Goal: Task Accomplishment & Management: Complete application form

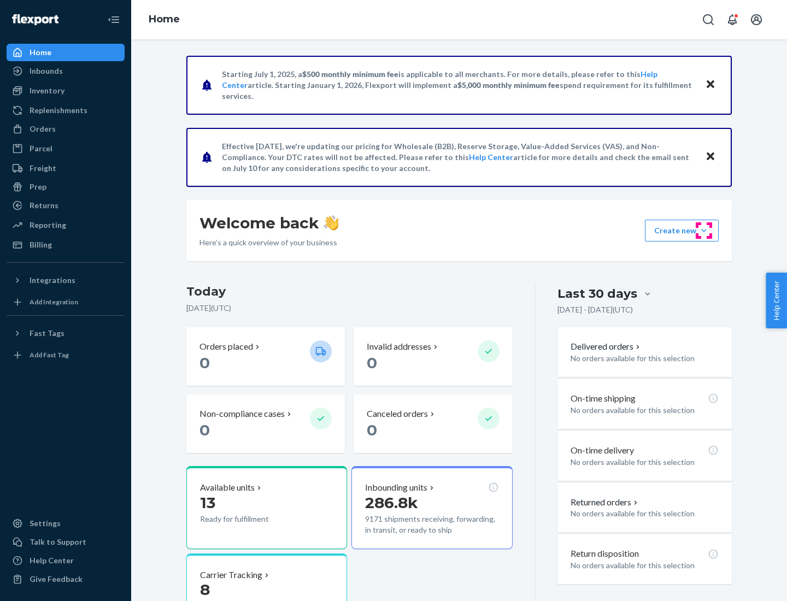
click at [704, 231] on button "Create new Create new inbound Create new order Create new product" at bounding box center [682, 231] width 74 height 22
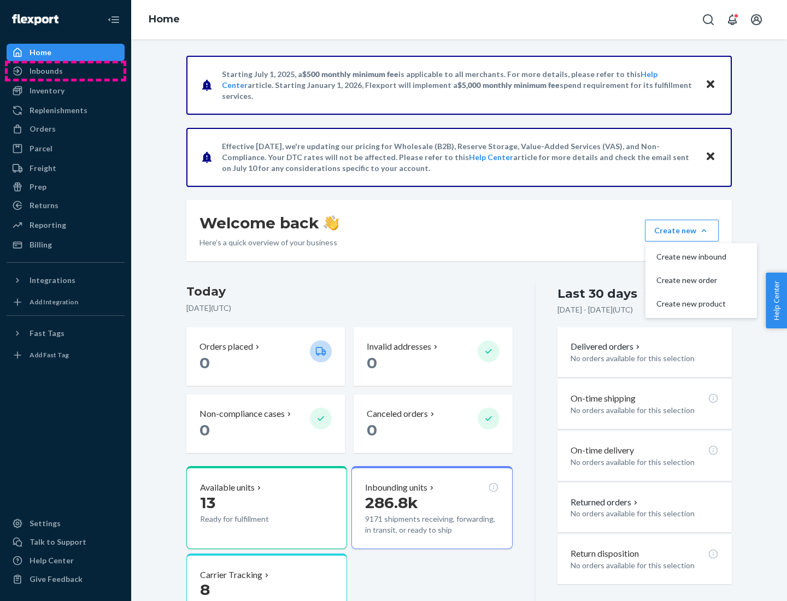
click at [66, 71] on div "Inbounds" at bounding box center [66, 70] width 116 height 15
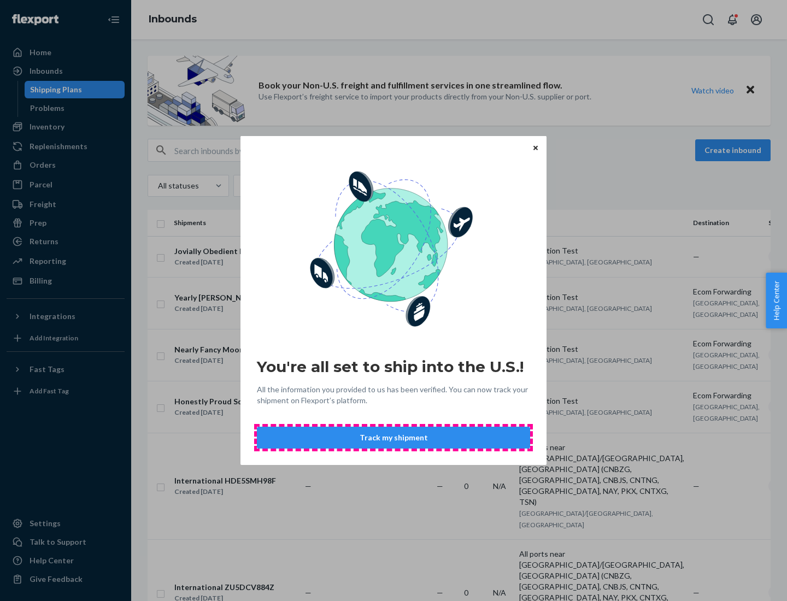
click at [394, 438] on button "Track my shipment" at bounding box center [393, 438] width 273 height 22
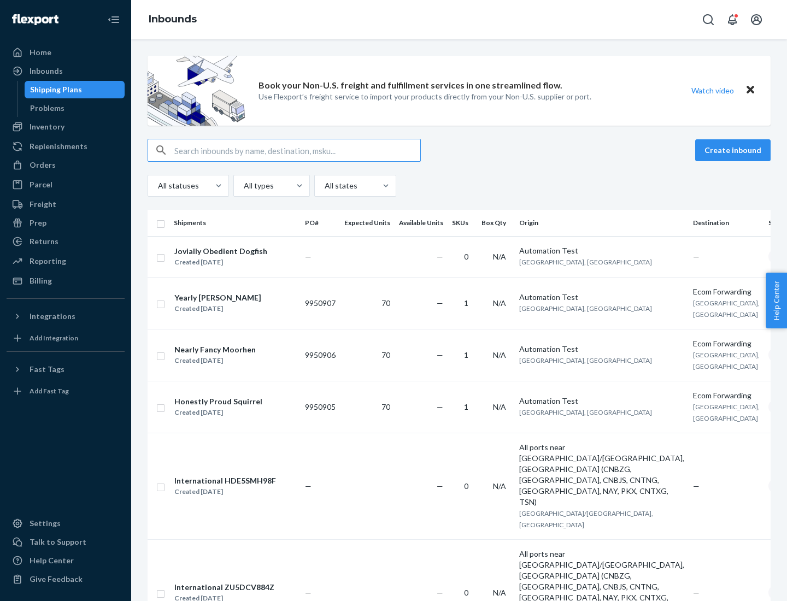
click at [735, 150] on button "Create inbound" at bounding box center [732, 150] width 75 height 22
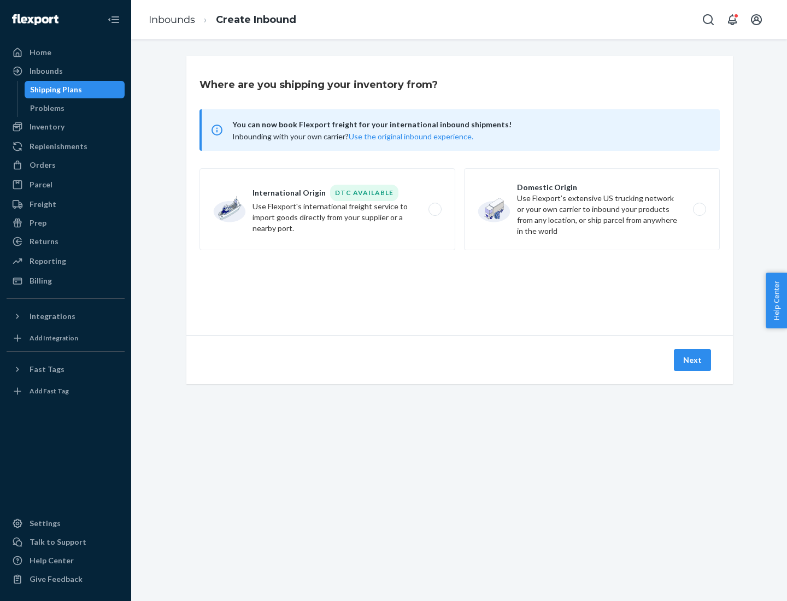
click at [327, 209] on label "International Origin DTC Available Use Flexport's international freight service…" at bounding box center [328, 209] width 256 height 82
click at [435, 209] on input "International Origin DTC Available Use Flexport's international freight service…" at bounding box center [438, 209] width 7 height 7
radio input "true"
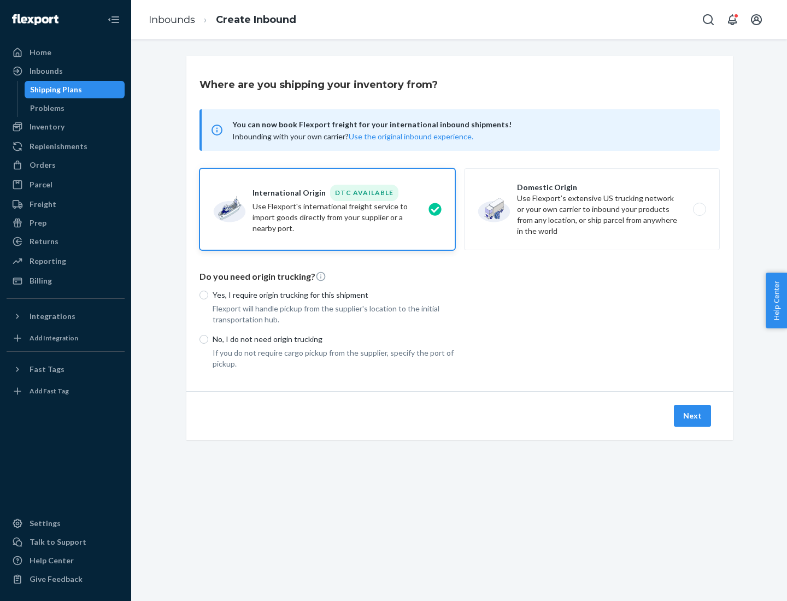
click at [334, 339] on p "No, I do not need origin trucking" at bounding box center [334, 339] width 243 height 11
click at [208, 339] on input "No, I do not need origin trucking" at bounding box center [204, 339] width 9 height 9
radio input "true"
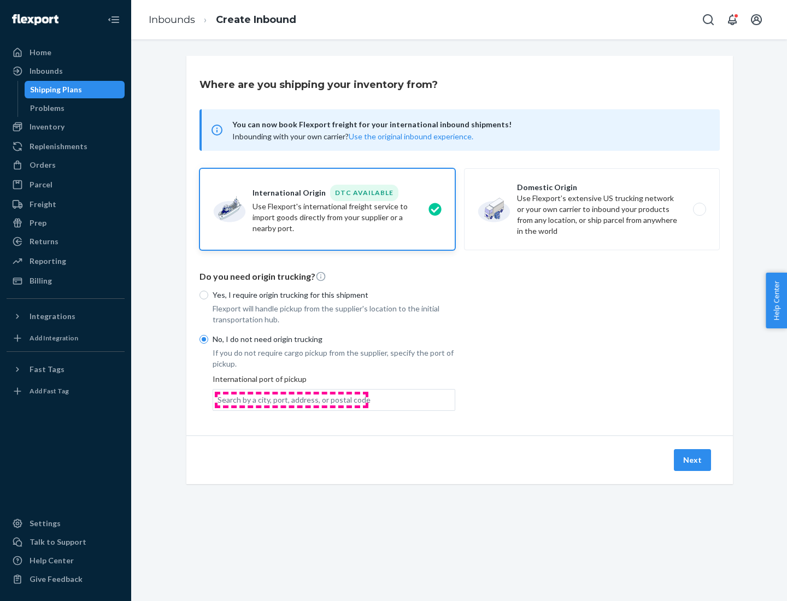
click at [291, 400] on div "Search by a city, port, address, or postal code" at bounding box center [294, 400] width 153 height 11
click at [219, 400] on input "Search by a city, port, address, or postal code" at bounding box center [218, 400] width 1 height 11
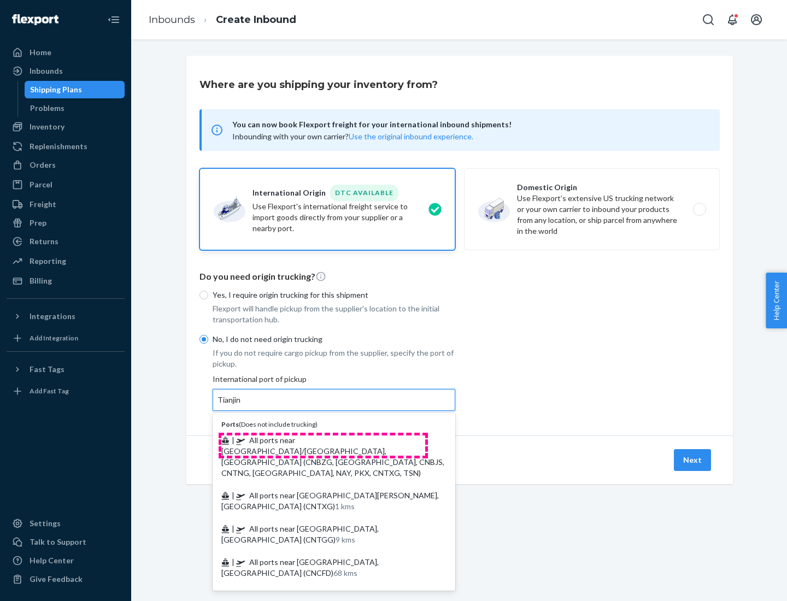
click at [323, 440] on span "| All ports near [GEOGRAPHIC_DATA]/[GEOGRAPHIC_DATA], [GEOGRAPHIC_DATA] (CNBZG,…" at bounding box center [332, 457] width 223 height 42
click at [242, 406] on input "Tianjin" at bounding box center [230, 400] width 24 height 11
type input "All ports near [GEOGRAPHIC_DATA]/[GEOGRAPHIC_DATA], [GEOGRAPHIC_DATA] (CNBZG, […"
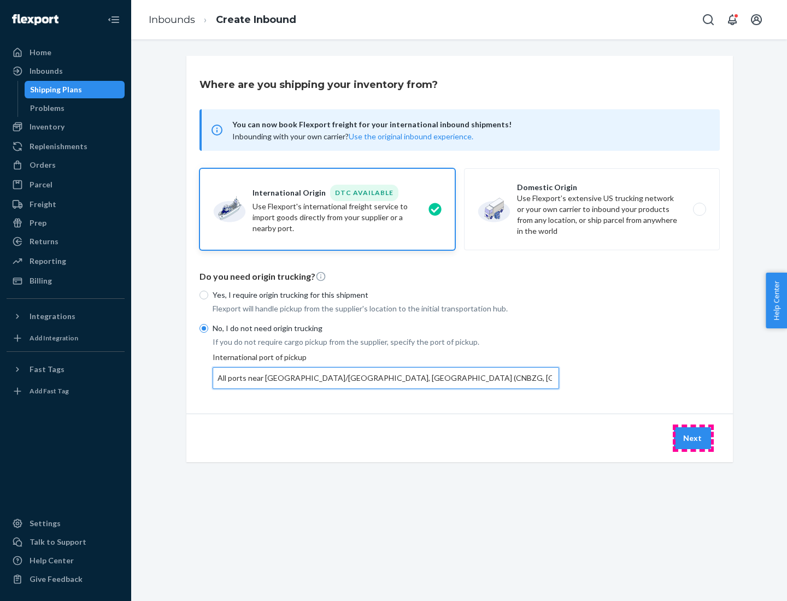
click at [693, 438] on button "Next" at bounding box center [692, 438] width 37 height 22
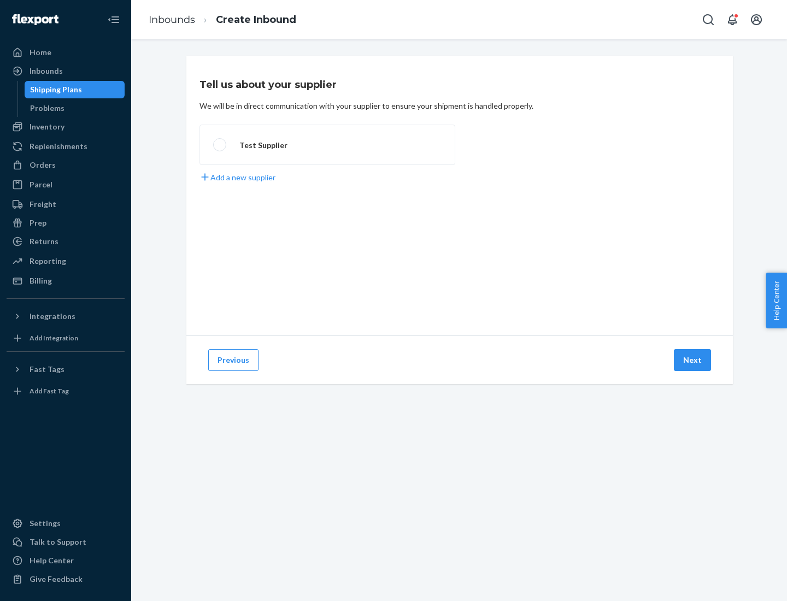
click at [327, 145] on label "Test Supplier" at bounding box center [328, 145] width 256 height 40
click at [220, 145] on input "Test Supplier" at bounding box center [216, 145] width 7 height 7
radio input "true"
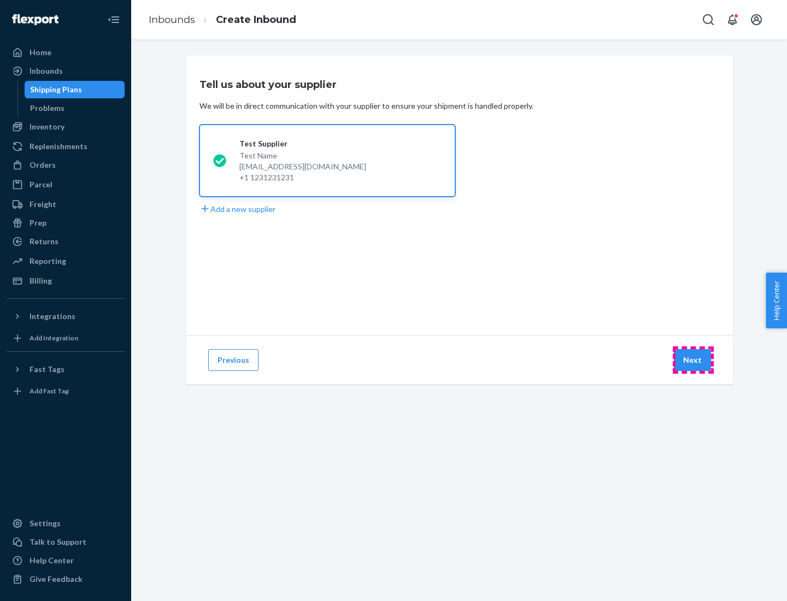
click at [693, 360] on button "Next" at bounding box center [692, 360] width 37 height 22
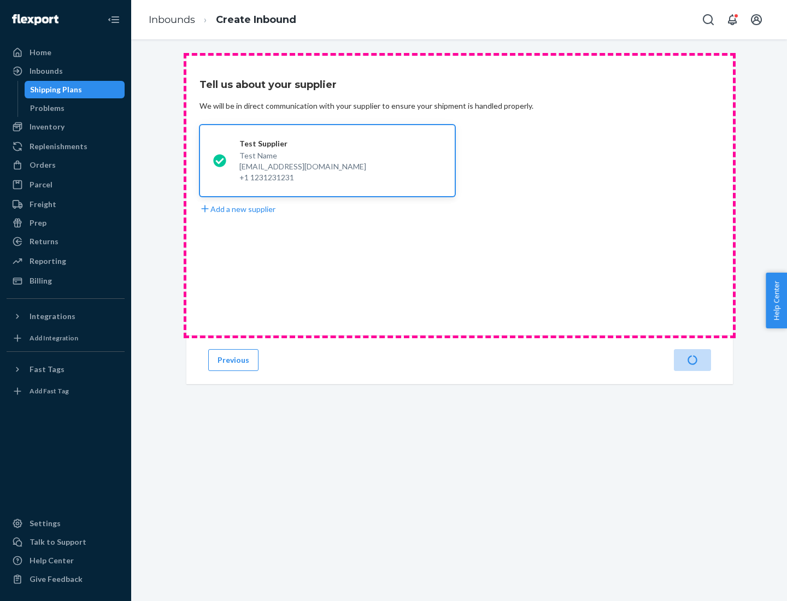
click at [460, 196] on div "Test Supplier Test Name [EMAIL_ADDRESS][DOMAIN_NAME] +1 1231231231 Add a new su…" at bounding box center [460, 170] width 520 height 90
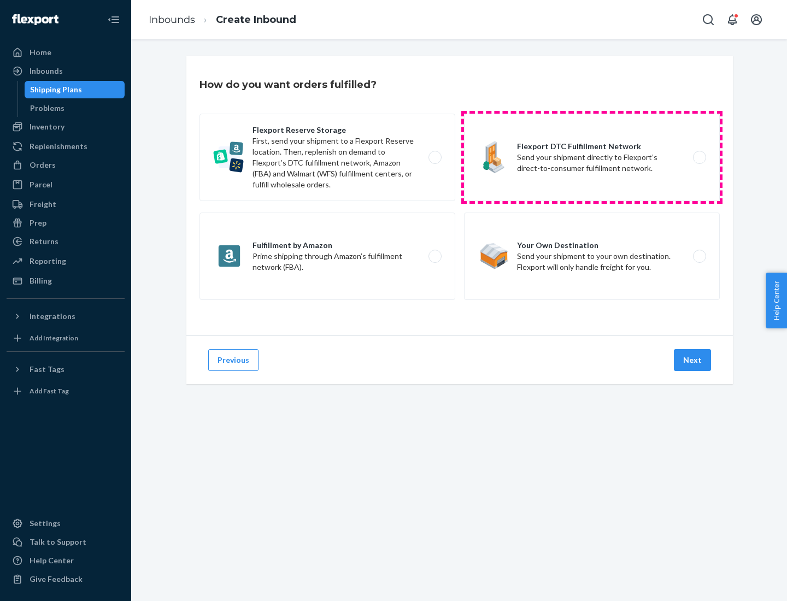
click at [592, 157] on label "Flexport DTC Fulfillment Network Send your shipment directly to Flexport’s dire…" at bounding box center [592, 157] width 256 height 87
click at [699, 157] on input "Flexport DTC Fulfillment Network Send your shipment directly to Flexport’s dire…" at bounding box center [702, 157] width 7 height 7
radio input "true"
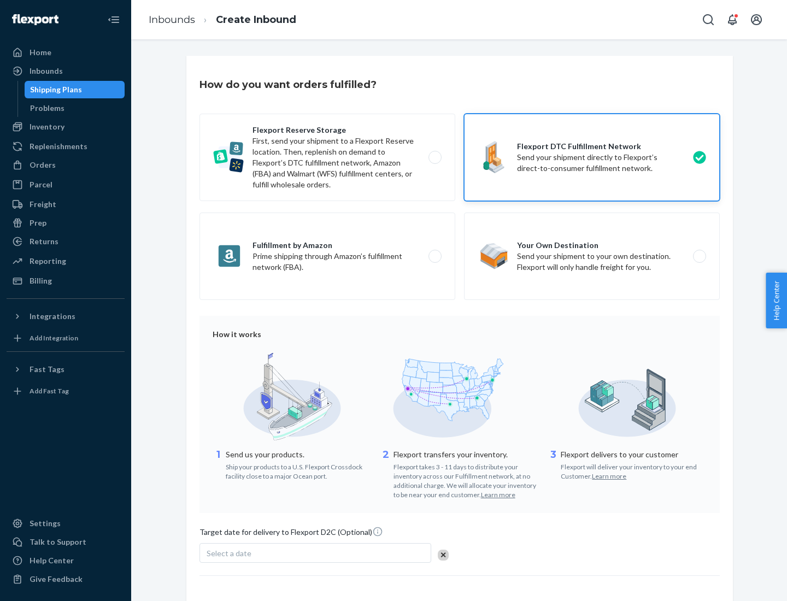
scroll to position [80, 0]
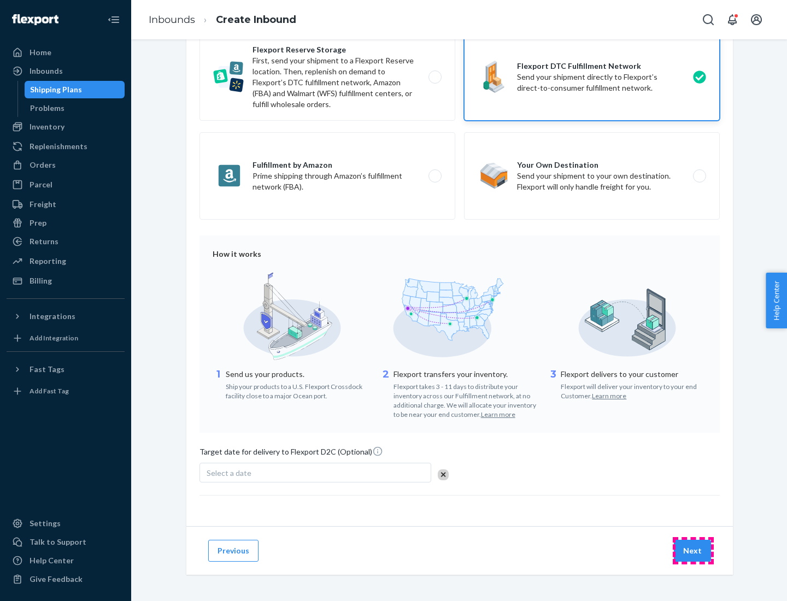
click at [693, 550] on button "Next" at bounding box center [692, 551] width 37 height 22
